Goal: Task Accomplishment & Management: Manage account settings

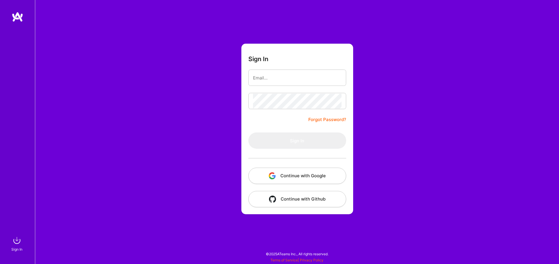
type input "[PERSON_NAME][EMAIL_ADDRESS][DOMAIN_NAME]"
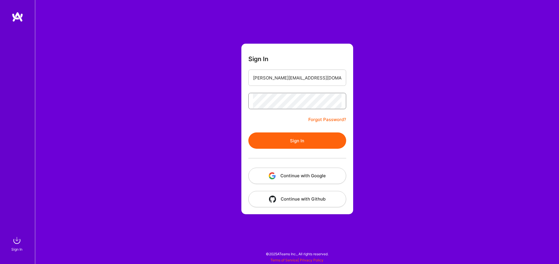
click at [248, 132] on button "Sign In" at bounding box center [297, 140] width 98 height 16
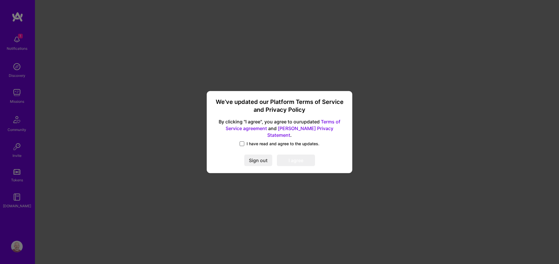
click at [243, 141] on span at bounding box center [242, 143] width 5 height 5
click at [0, 0] on input "I have read and agree to the updates." at bounding box center [0, 0] width 0 height 0
click at [290, 161] on button "I agree" at bounding box center [296, 161] width 38 height 12
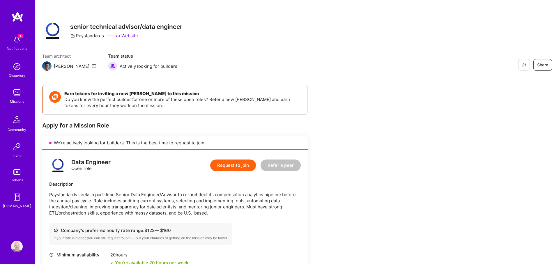
click at [15, 38] on img at bounding box center [17, 40] width 12 height 12
click at [15, 38] on div "1 Notifications Discovery Missions Community Invite Tokens [DOMAIN_NAME]" at bounding box center [17, 121] width 35 height 176
